Goal: Information Seeking & Learning: Learn about a topic

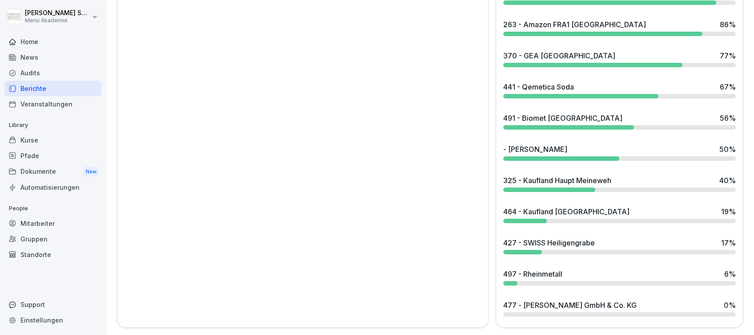
scroll to position [725, 0]
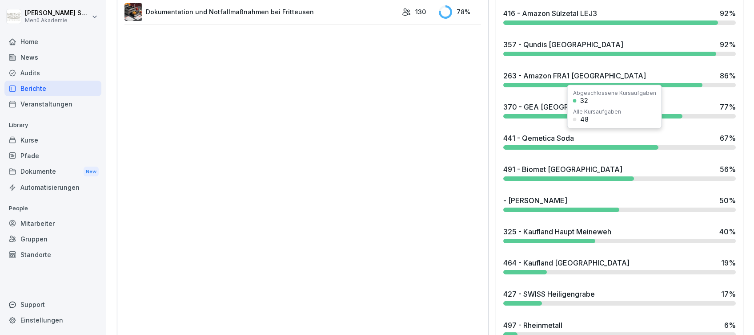
click at [563, 140] on div "441 - Qemetica Soda" at bounding box center [539, 138] width 71 height 11
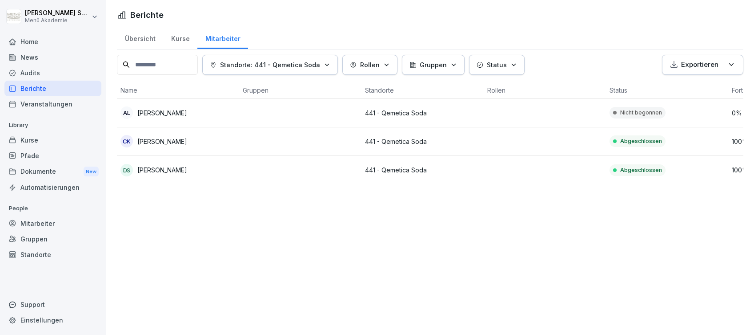
click at [29, 40] on div "Home" at bounding box center [52, 42] width 97 height 16
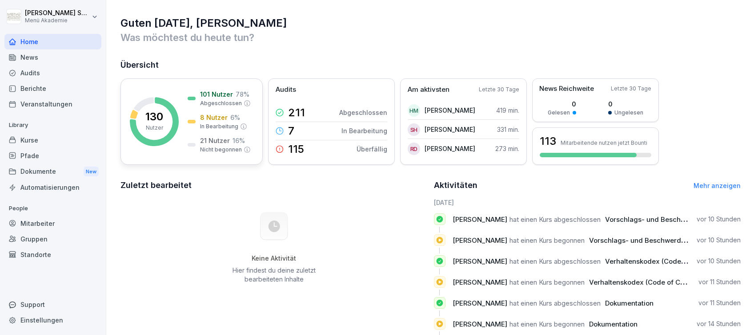
click at [172, 91] on div "130 Nutzer 101 Nutzer 78 % Abgeschlossen 8 Nutzer 6 % In Bearbeitung 21 Nutzer …" at bounding box center [192, 121] width 142 height 86
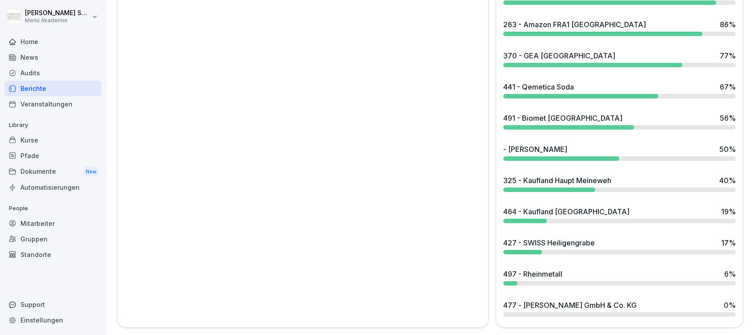
scroll to position [784, 0]
click at [557, 81] on div "441 - Qemetica Soda" at bounding box center [539, 86] width 71 height 11
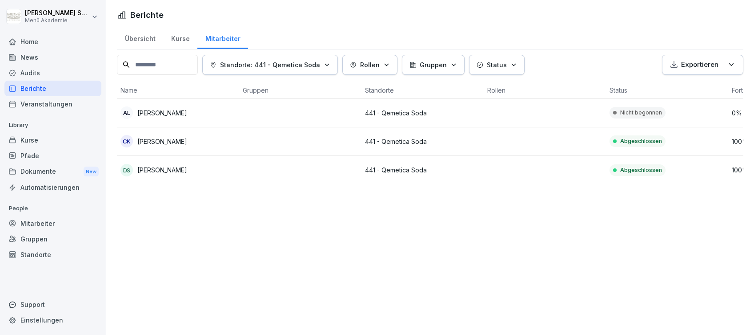
click at [43, 39] on div "Home" at bounding box center [52, 42] width 97 height 16
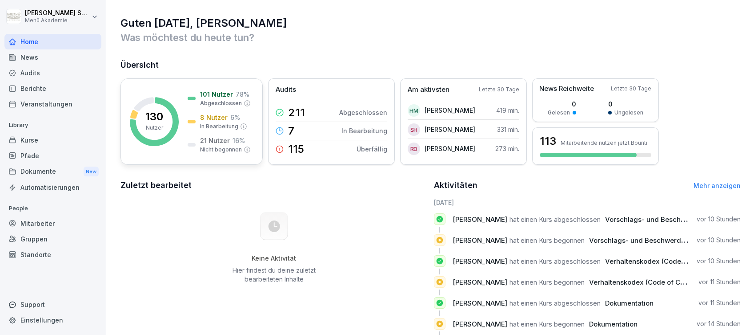
click at [231, 113] on p "6 %" at bounding box center [235, 117] width 10 height 9
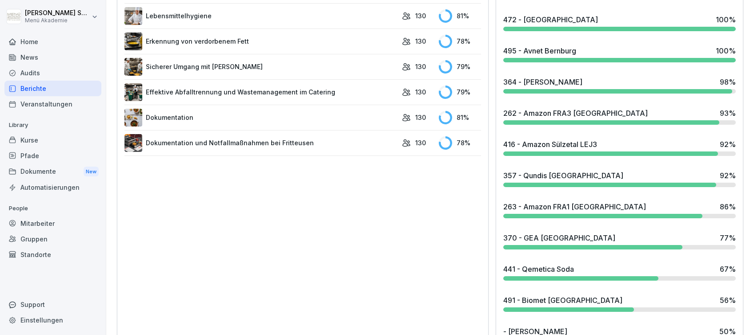
scroll to position [593, 0]
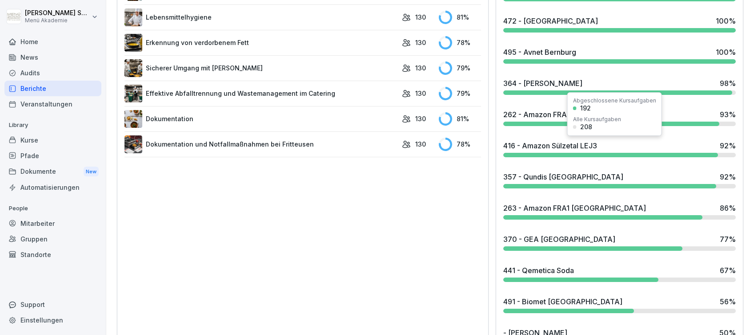
click at [556, 142] on div "416 - Amazon Sülzetal LEJ3" at bounding box center [551, 145] width 94 height 11
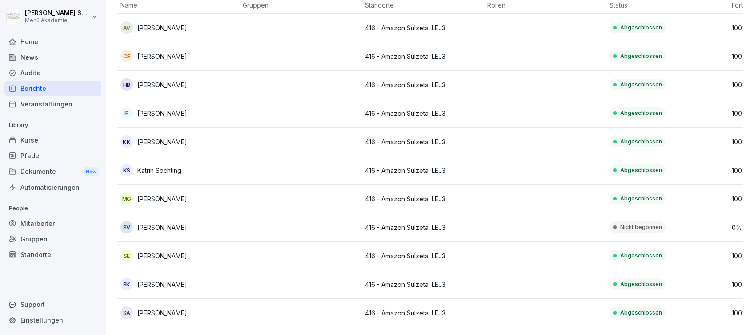
scroll to position [118, 0]
